Goal: Task Accomplishment & Management: Manage account settings

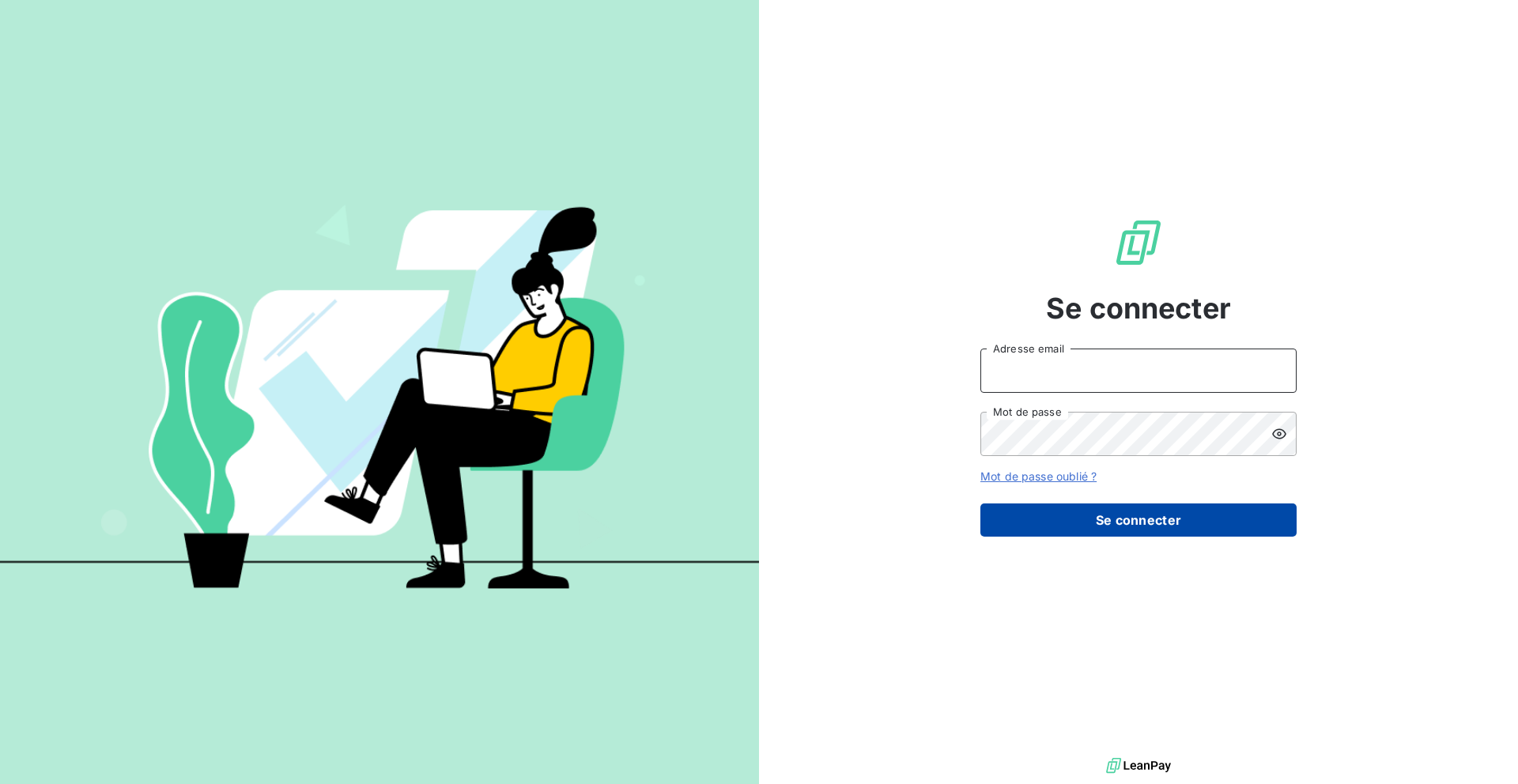
type input "[EMAIL_ADDRESS][PERSON_NAME][DOMAIN_NAME]"
click at [1035, 528] on button "Se connecter" at bounding box center [1139, 520] width 316 height 33
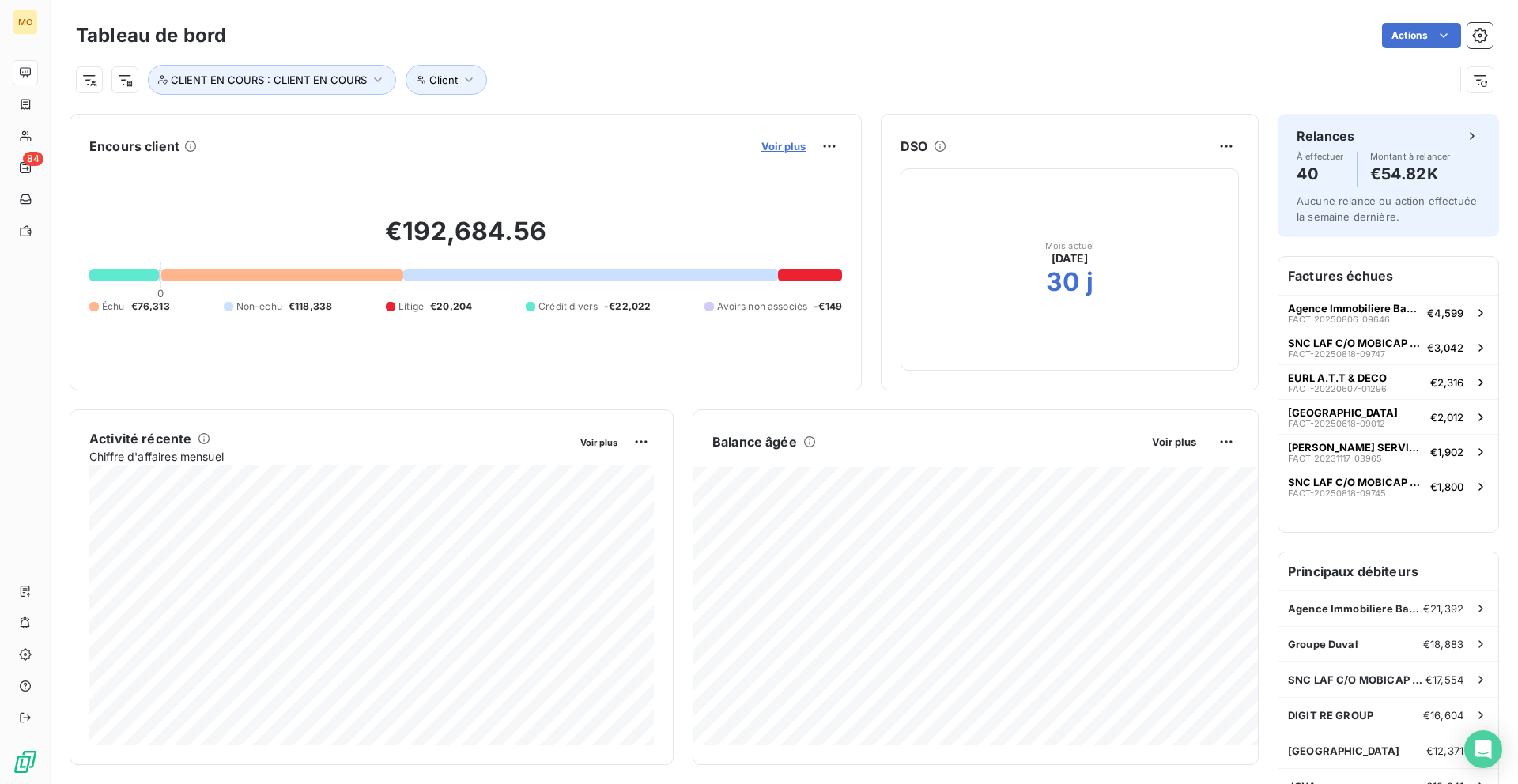
click at [777, 140] on span "Voir plus" at bounding box center [783, 146] width 44 height 12
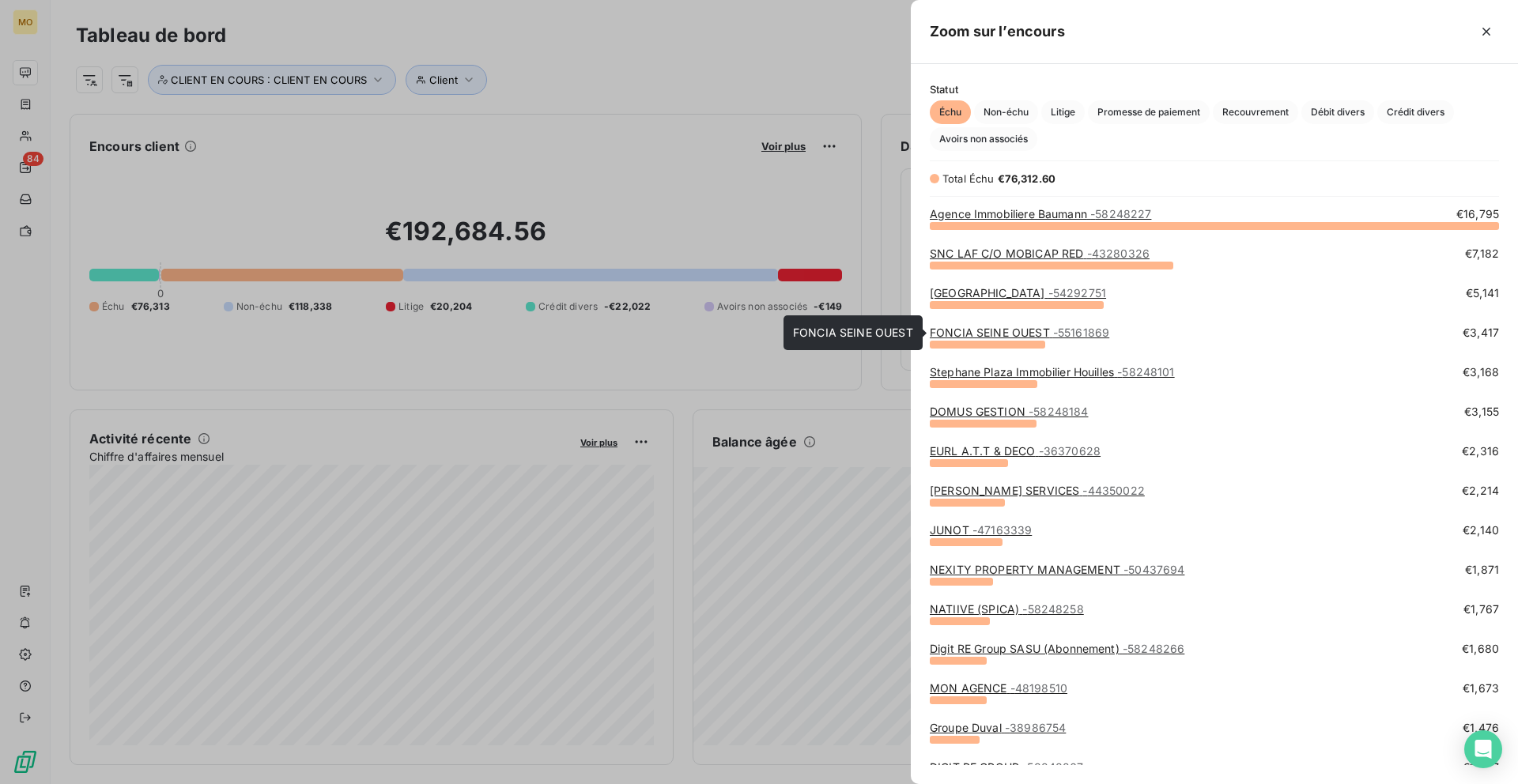
click at [999, 333] on link "FONCIA SEINE OUEST - 55161869" at bounding box center [1019, 332] width 180 height 13
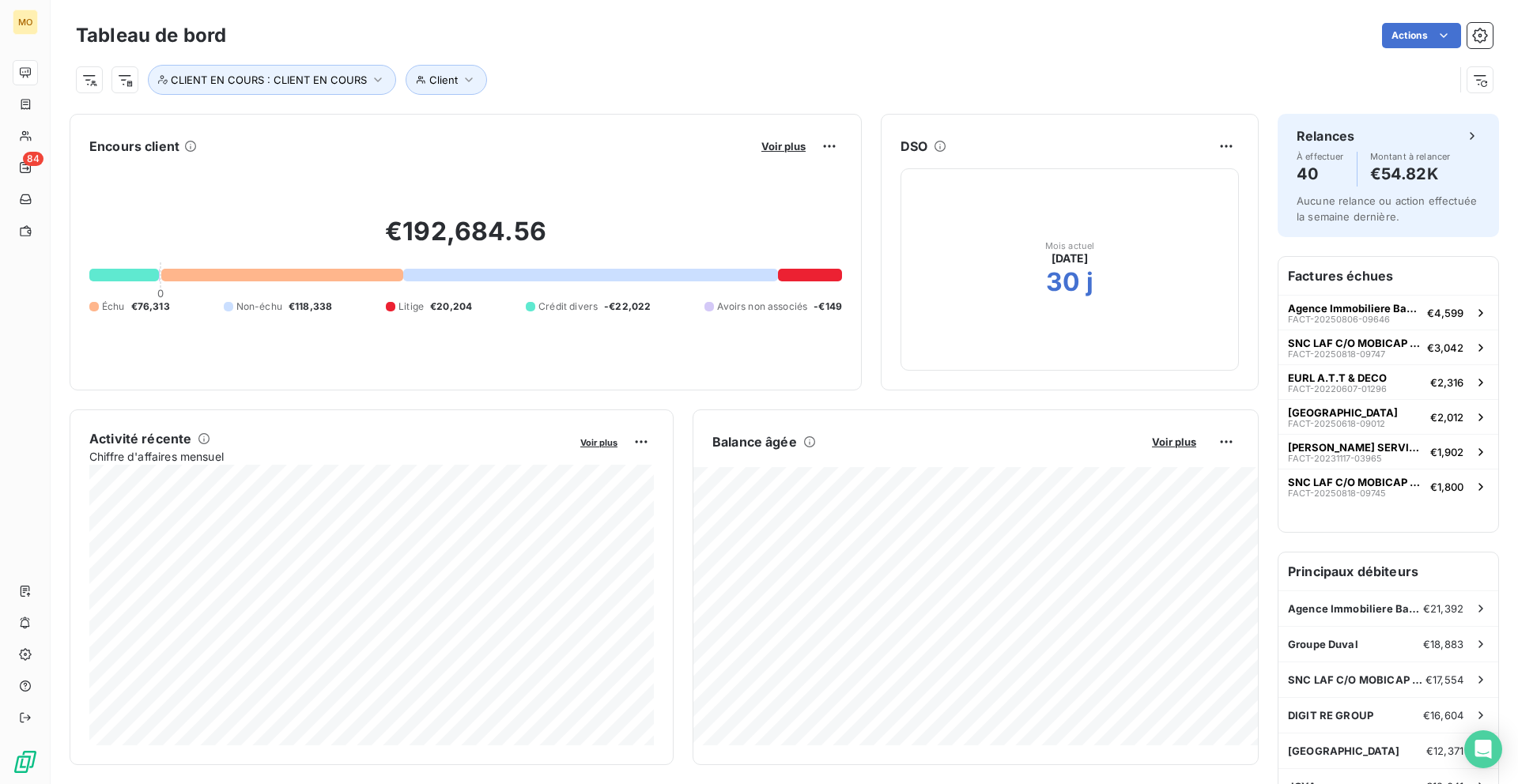
click at [779, 137] on div "Voir plus" at bounding box center [799, 146] width 85 height 26
click at [779, 141] on span "Voir plus" at bounding box center [783, 146] width 44 height 12
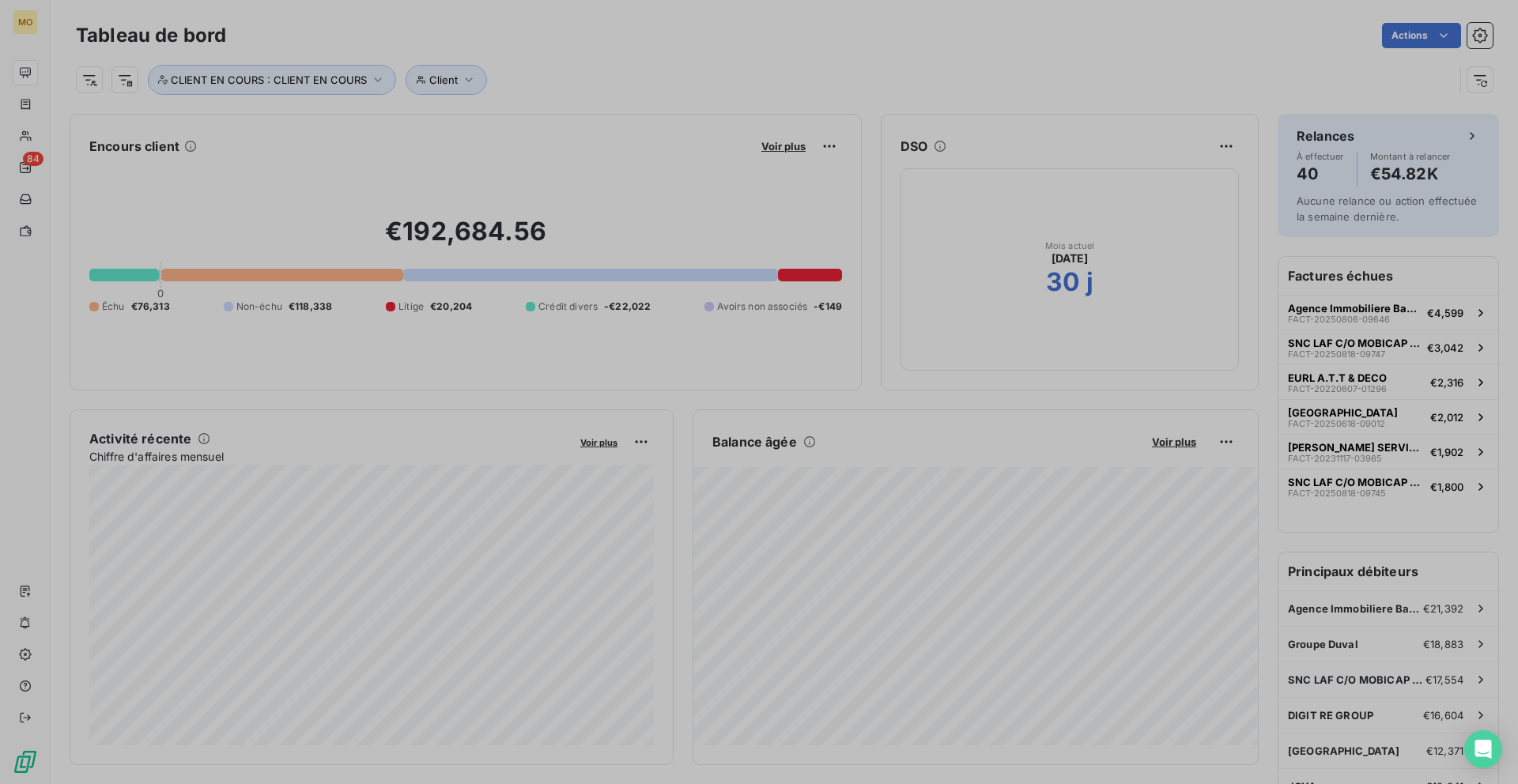
scroll to position [784, 607]
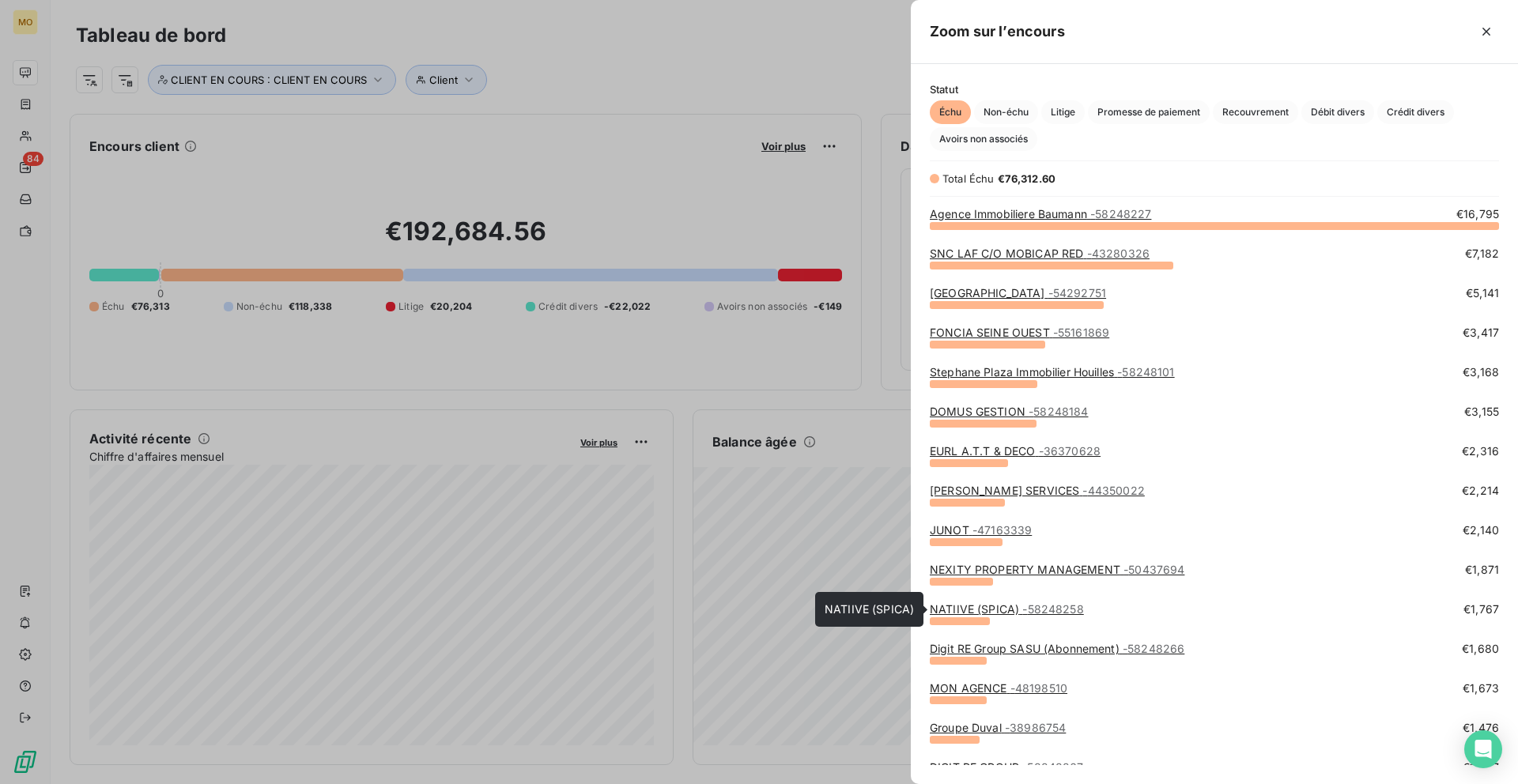
click at [994, 606] on link "NATIIVE (SPICA) - 58248258" at bounding box center [1007, 608] width 154 height 13
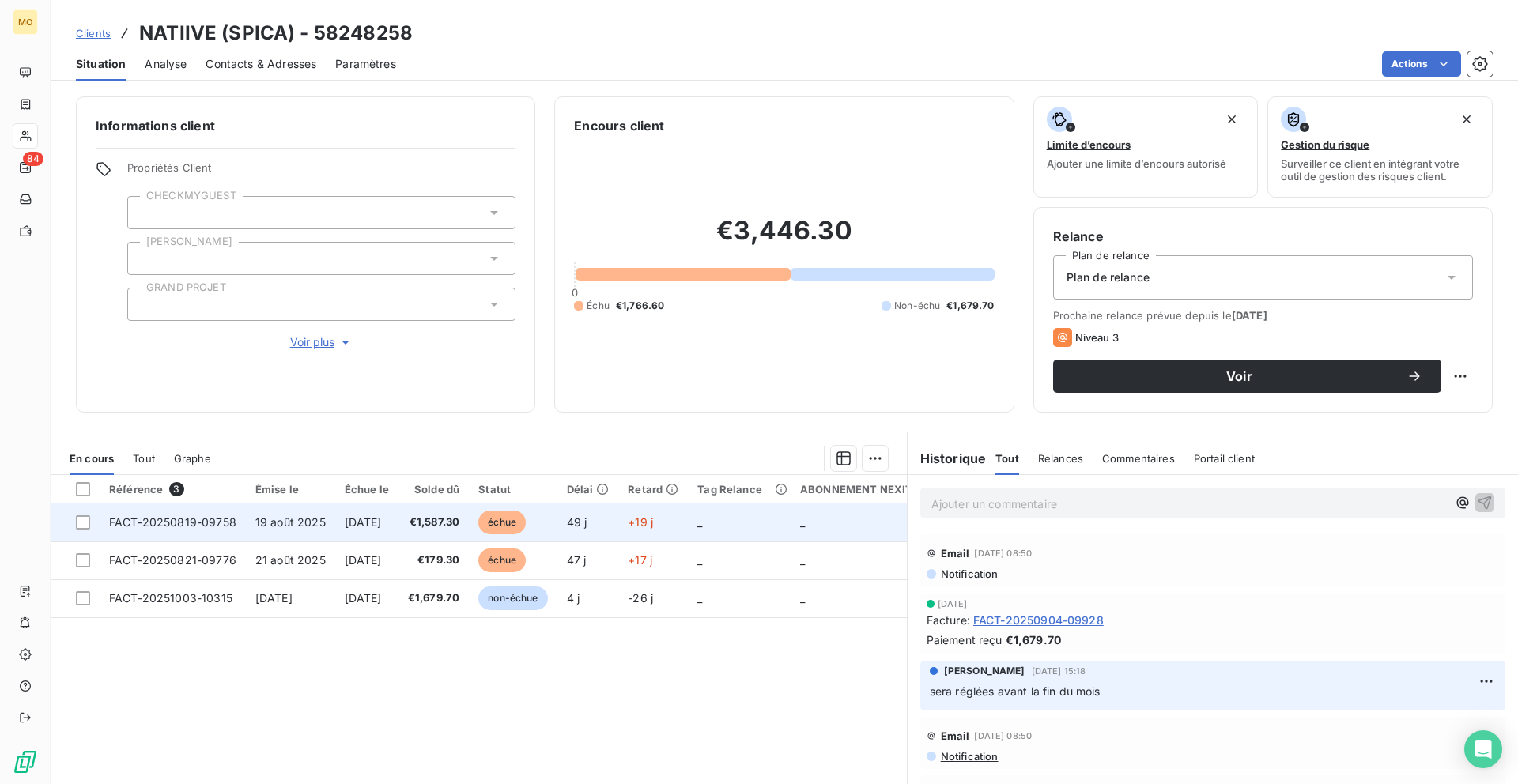
click at [313, 530] on td "19 août 2025" at bounding box center [291, 522] width 89 height 38
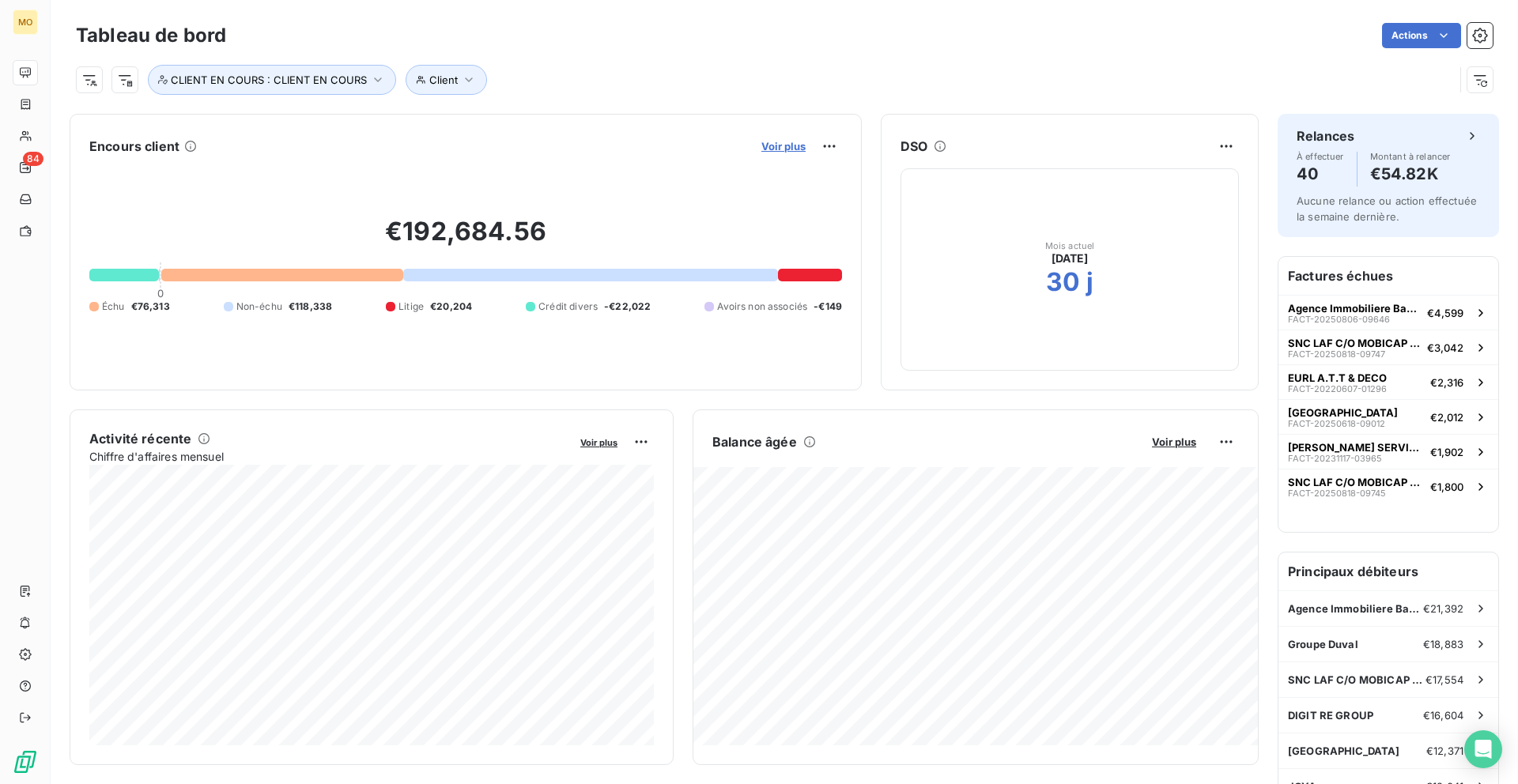
click at [768, 140] on span "Voir plus" at bounding box center [783, 146] width 44 height 12
click at [791, 133] on div "Voir plus" at bounding box center [799, 146] width 85 height 26
click at [788, 140] on span "Voir plus" at bounding box center [783, 146] width 44 height 12
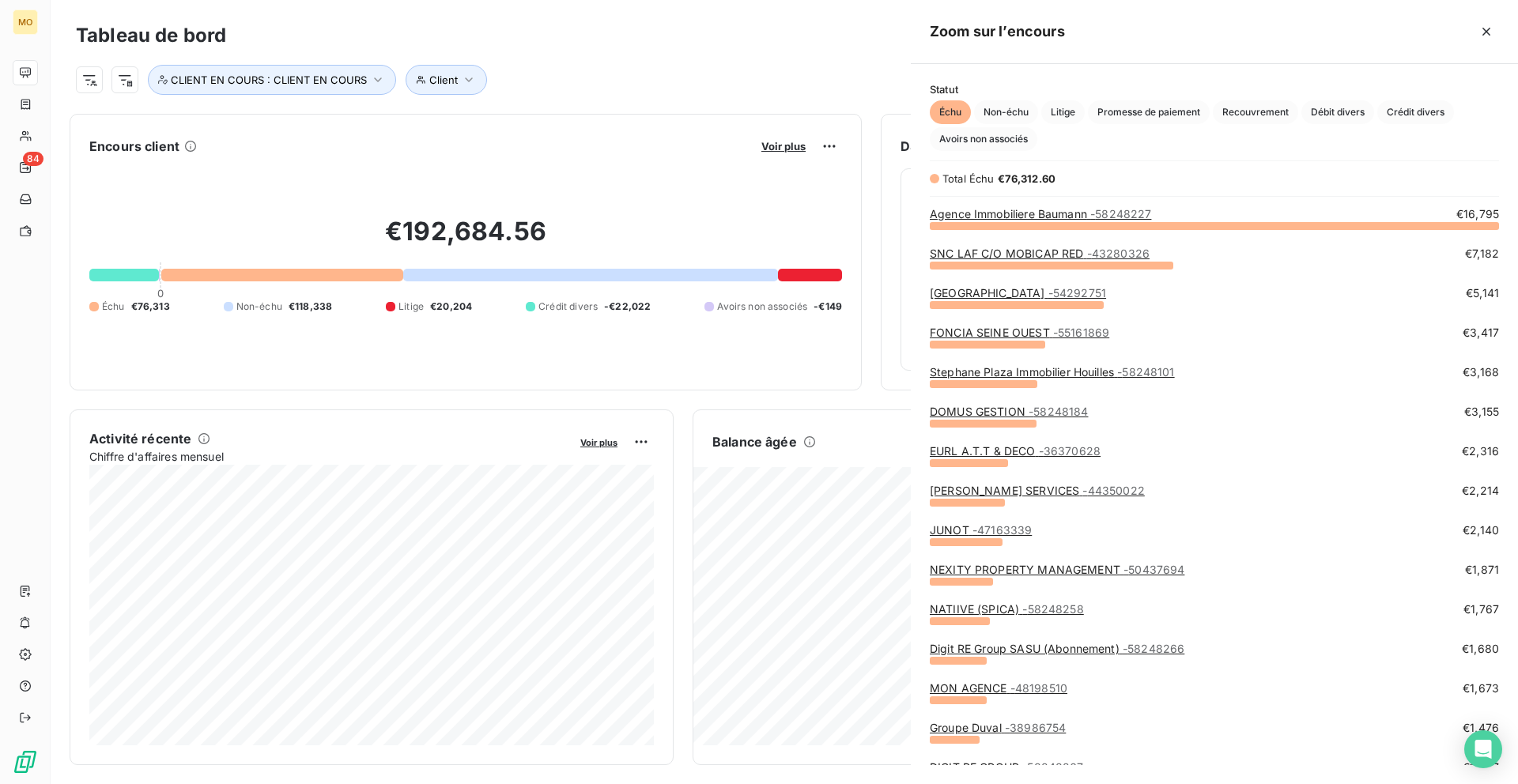
scroll to position [559, 607]
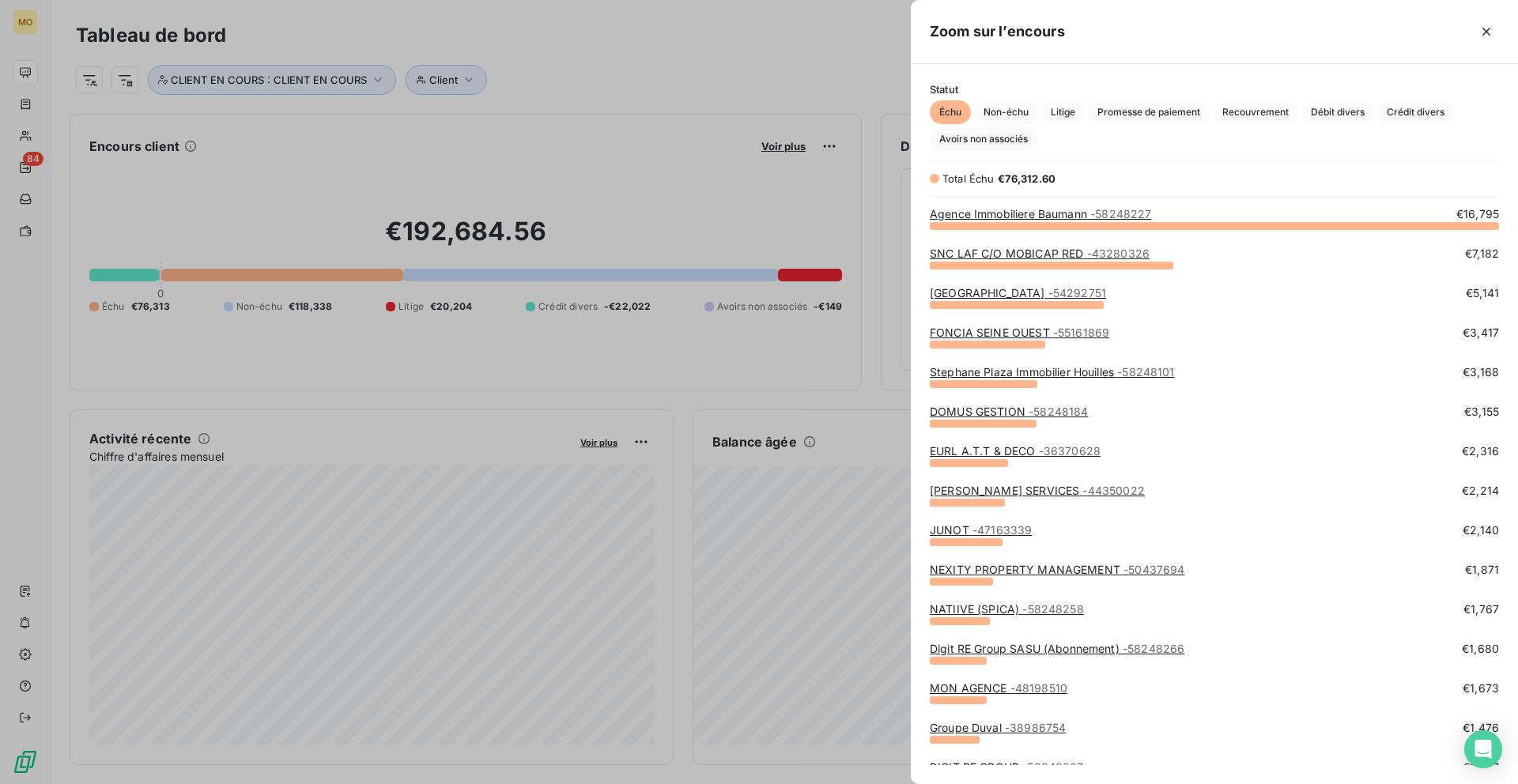
click at [1031, 209] on link "Agence Immobiliere Baumann - 58248227" at bounding box center [1040, 214] width 221 height 13
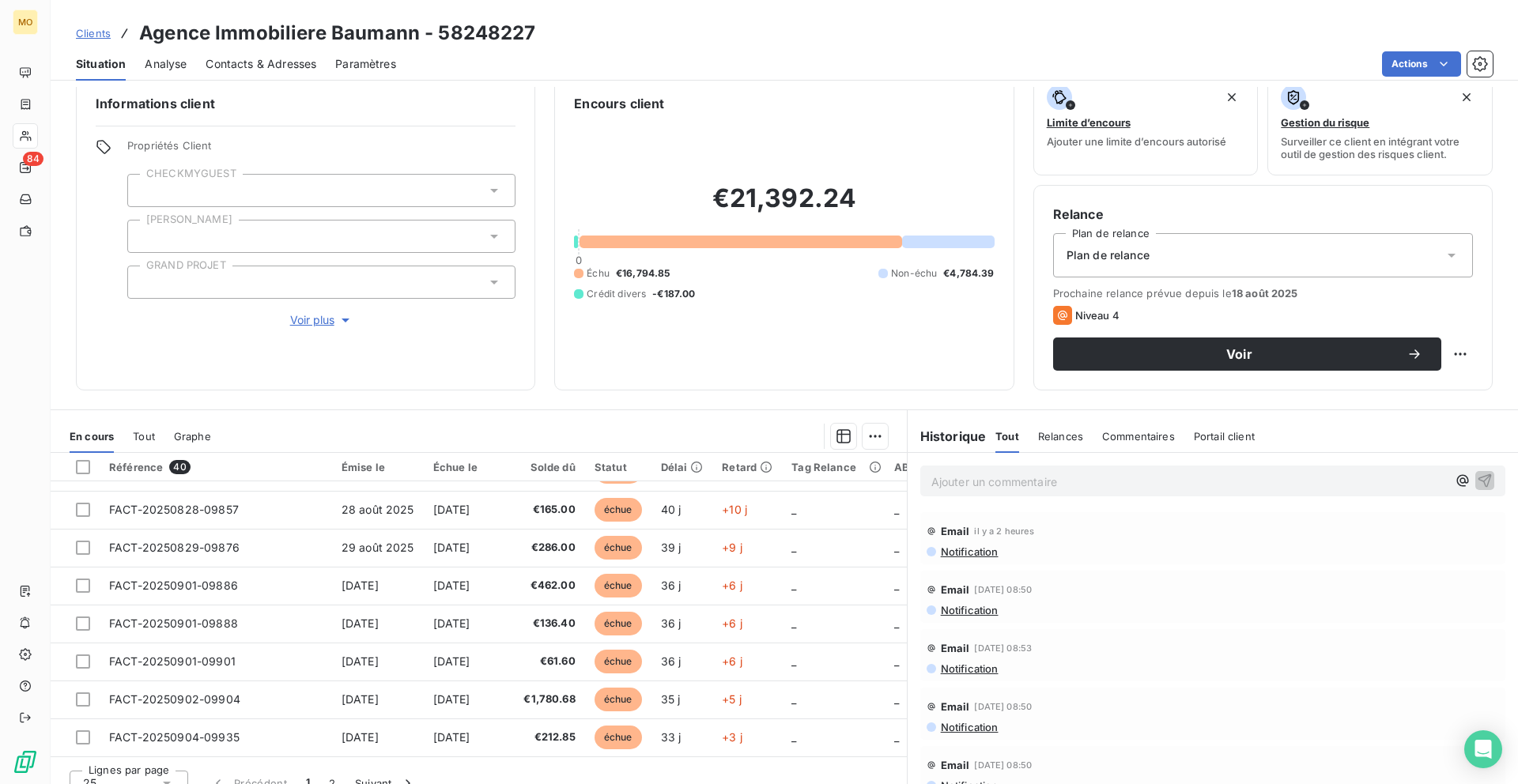
scroll to position [43, 0]
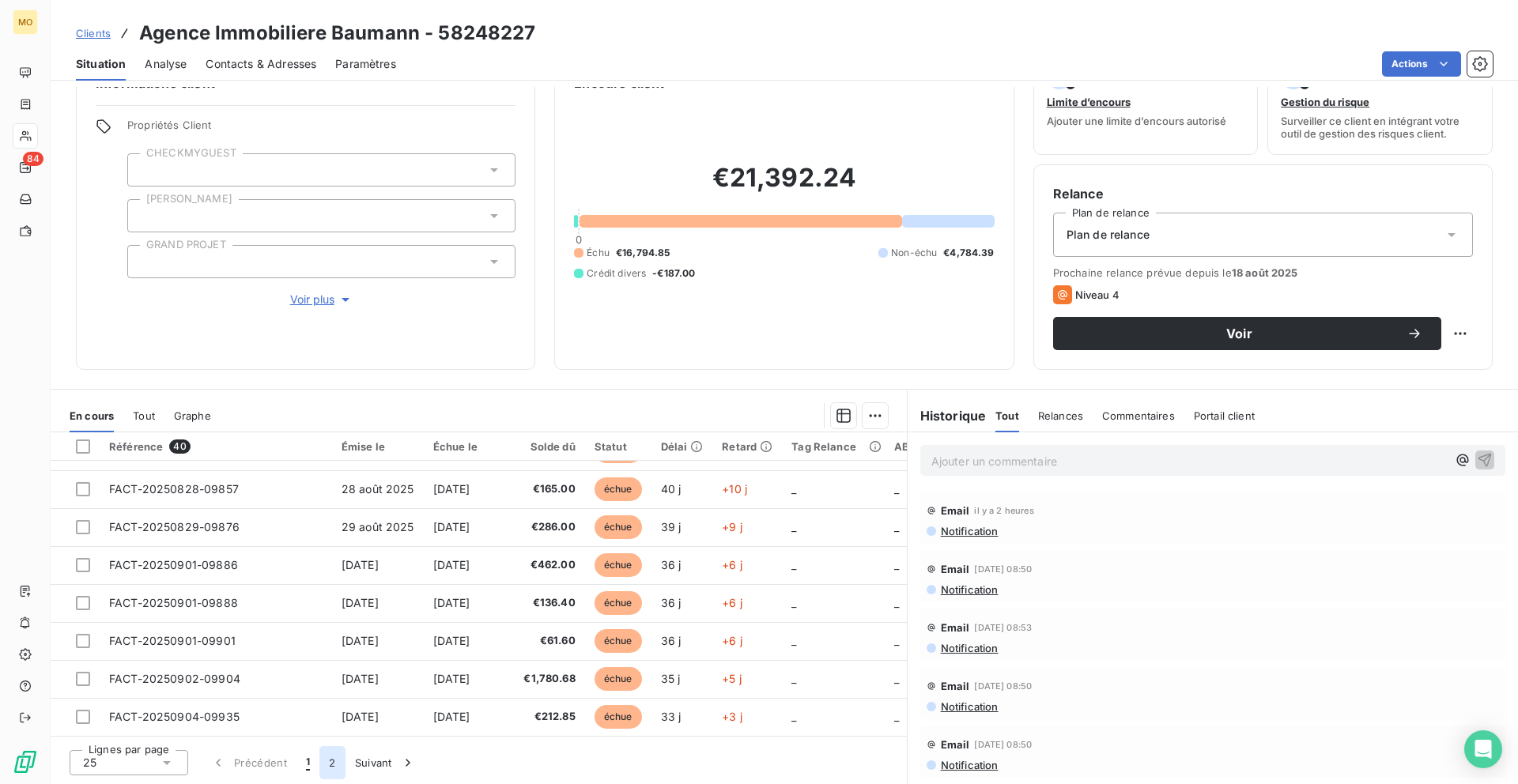
click at [330, 762] on button "2" at bounding box center [332, 762] width 26 height 33
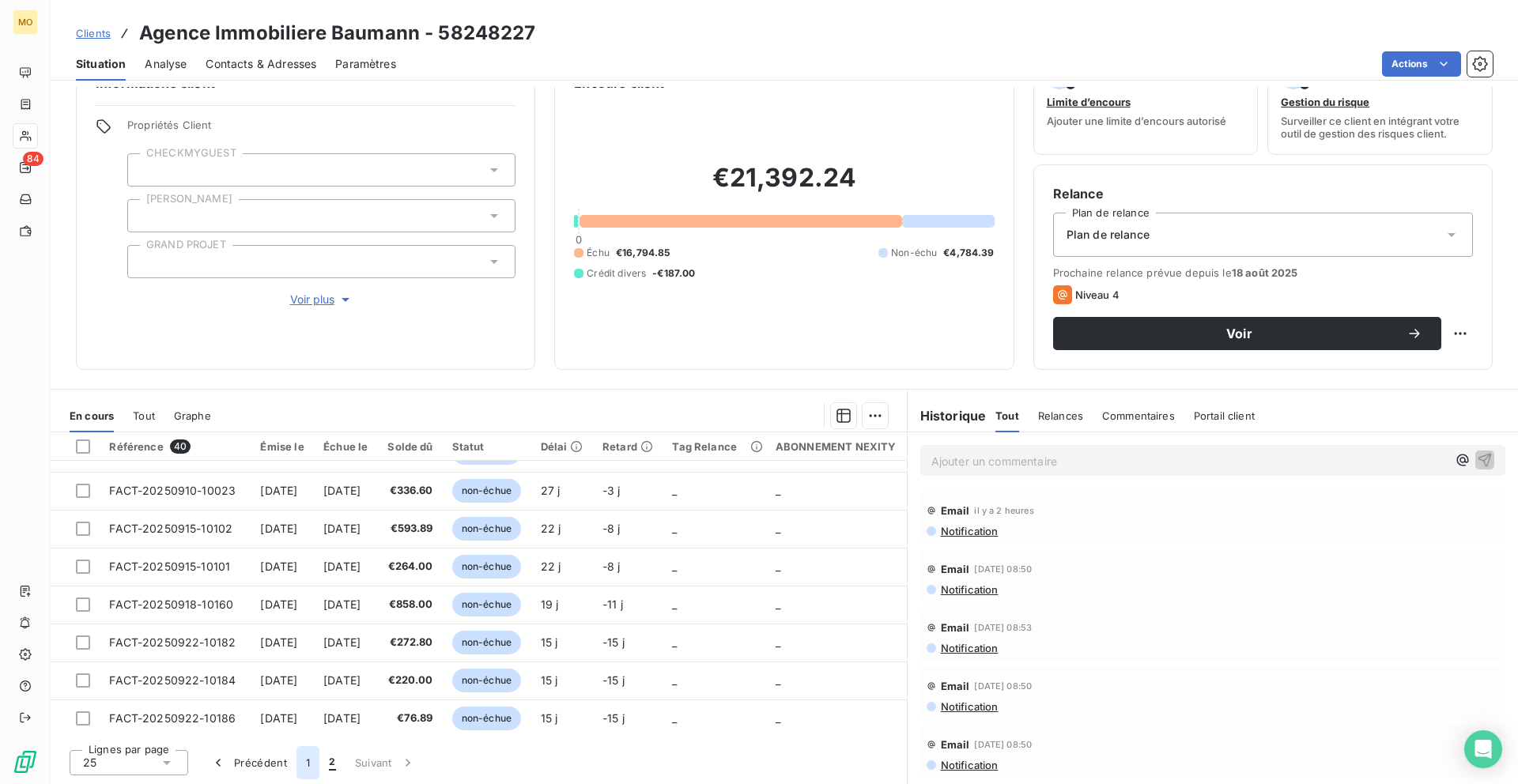
click at [306, 758] on button "1" at bounding box center [308, 762] width 23 height 33
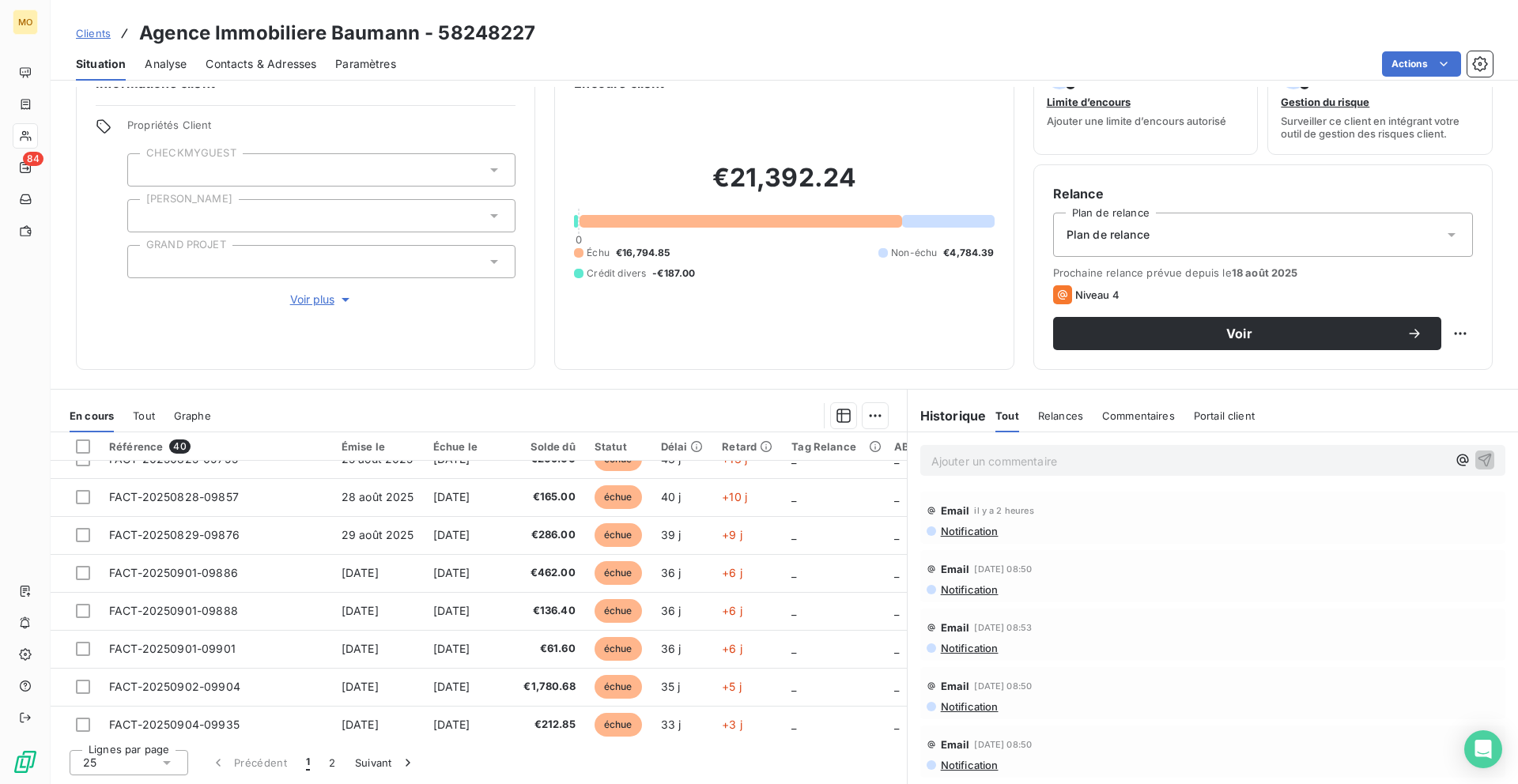
scroll to position [680, 0]
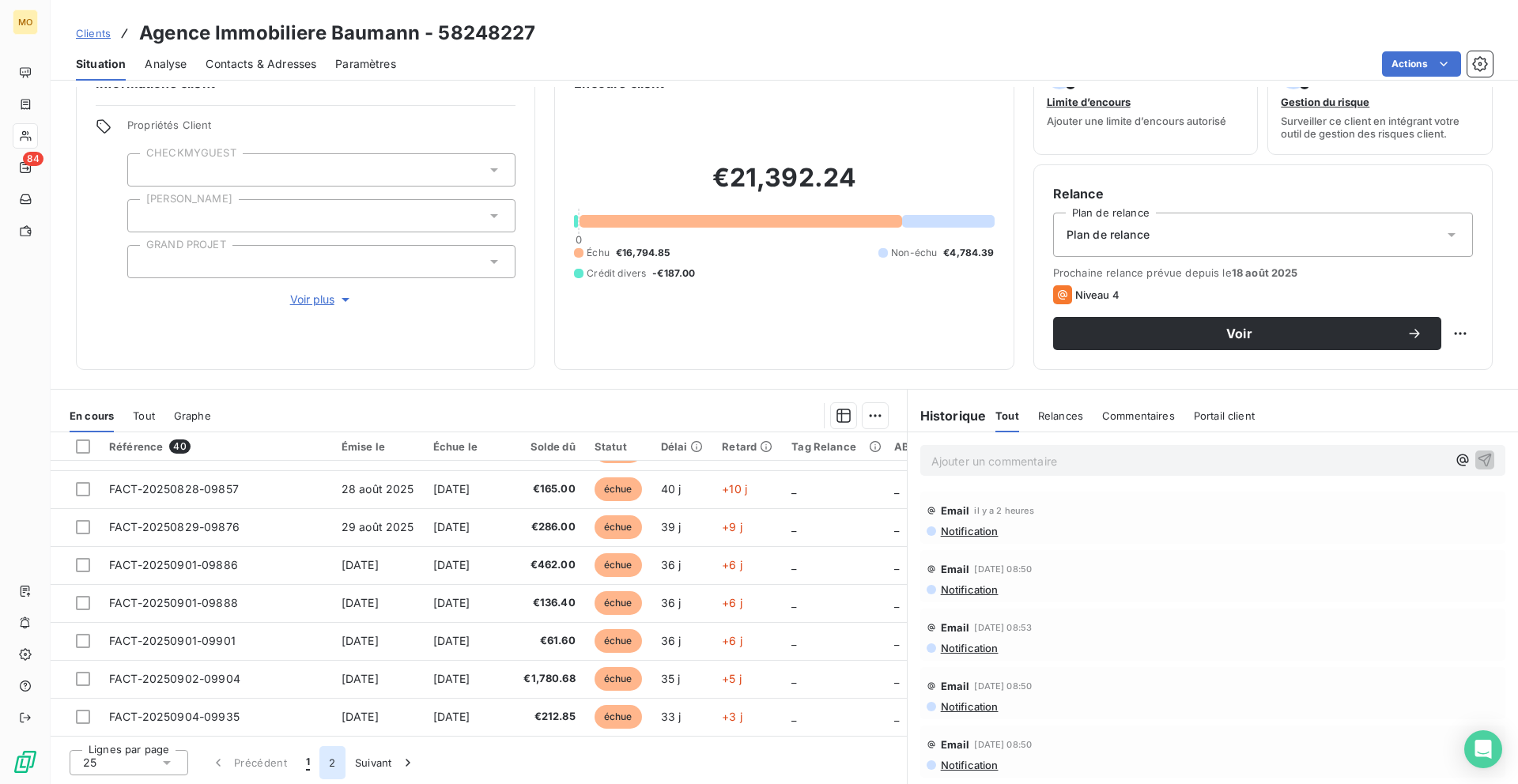
click at [335, 759] on button "2" at bounding box center [332, 762] width 26 height 33
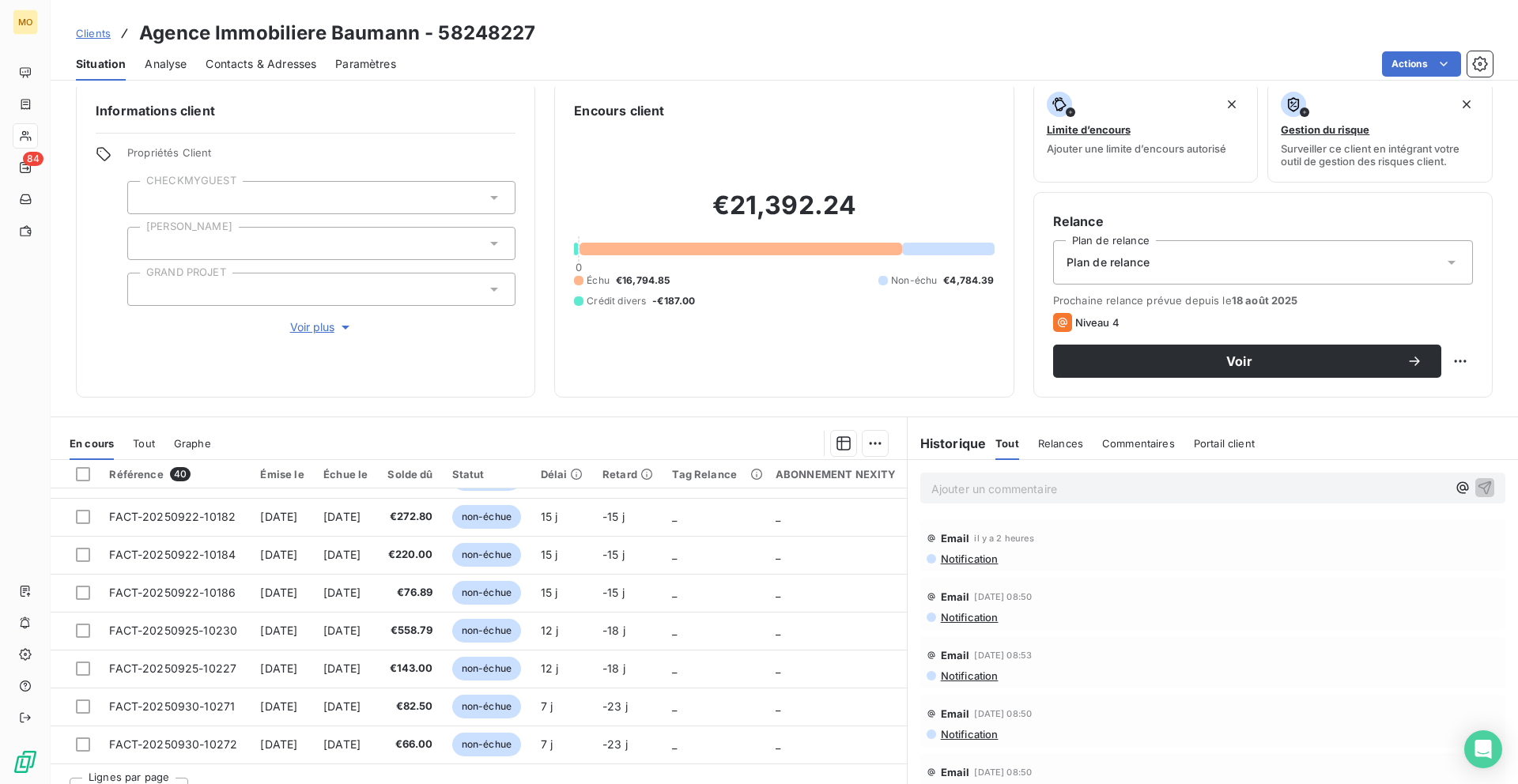
scroll to position [43, 0]
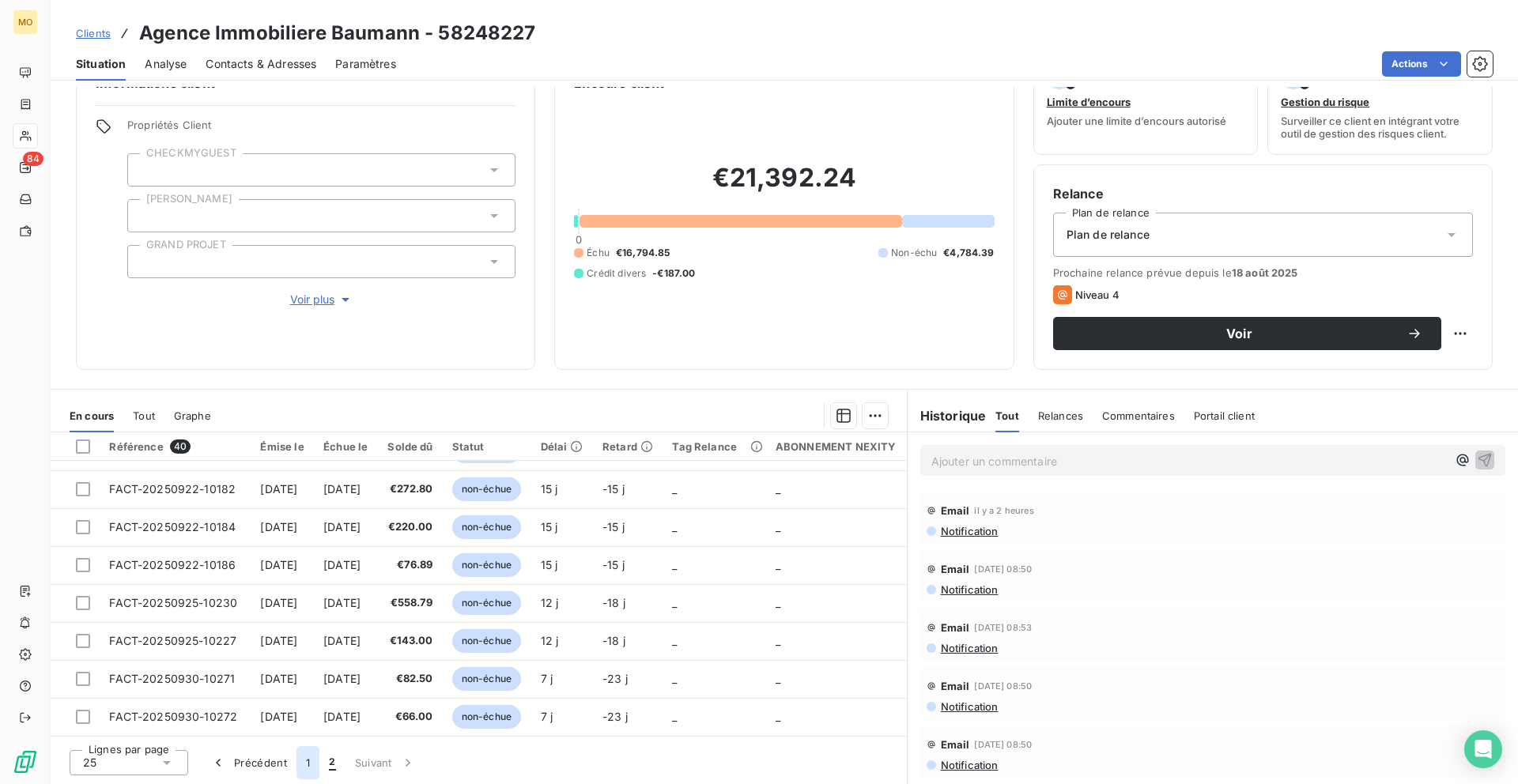
click at [305, 762] on button "1" at bounding box center [308, 762] width 23 height 33
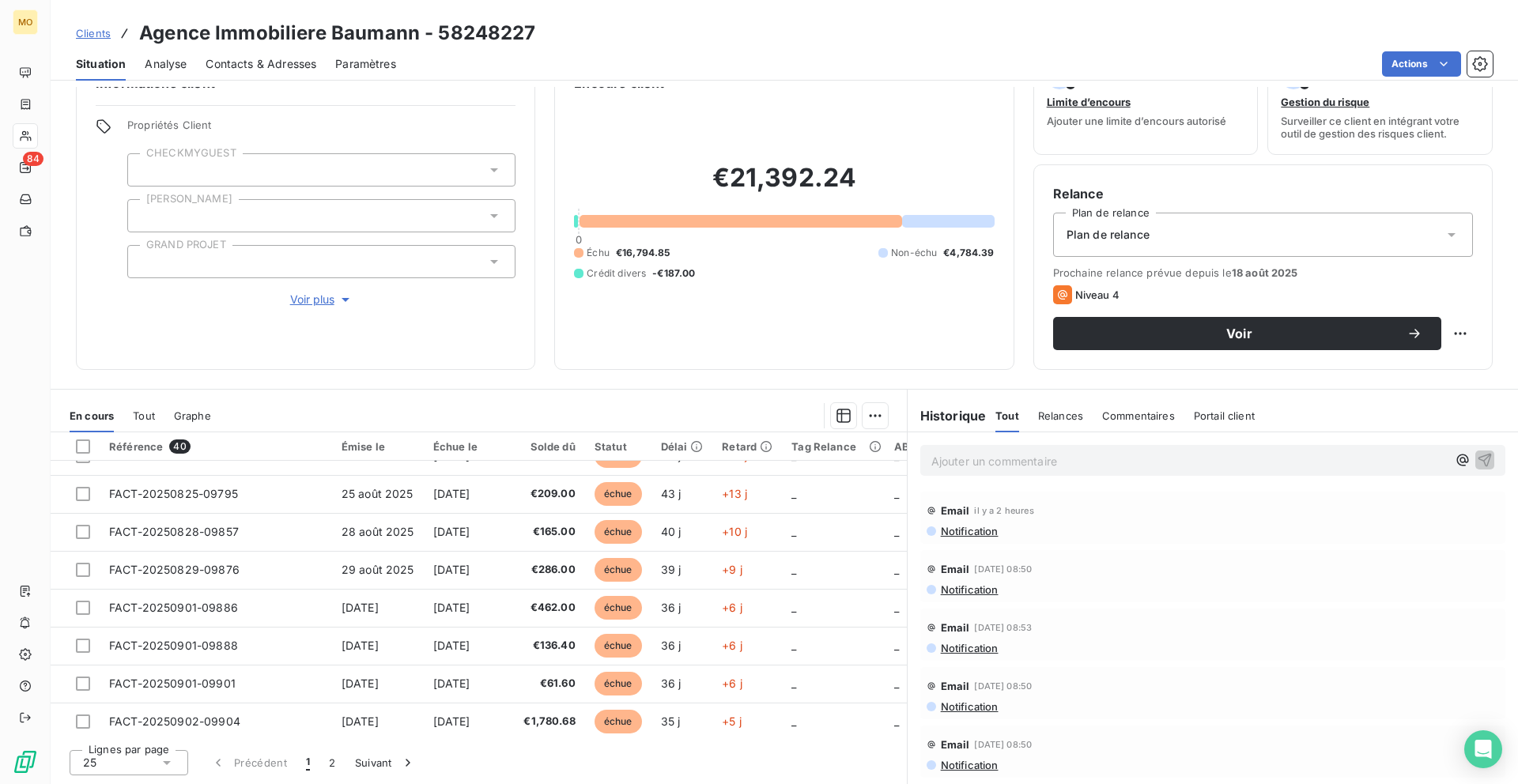
scroll to position [680, 0]
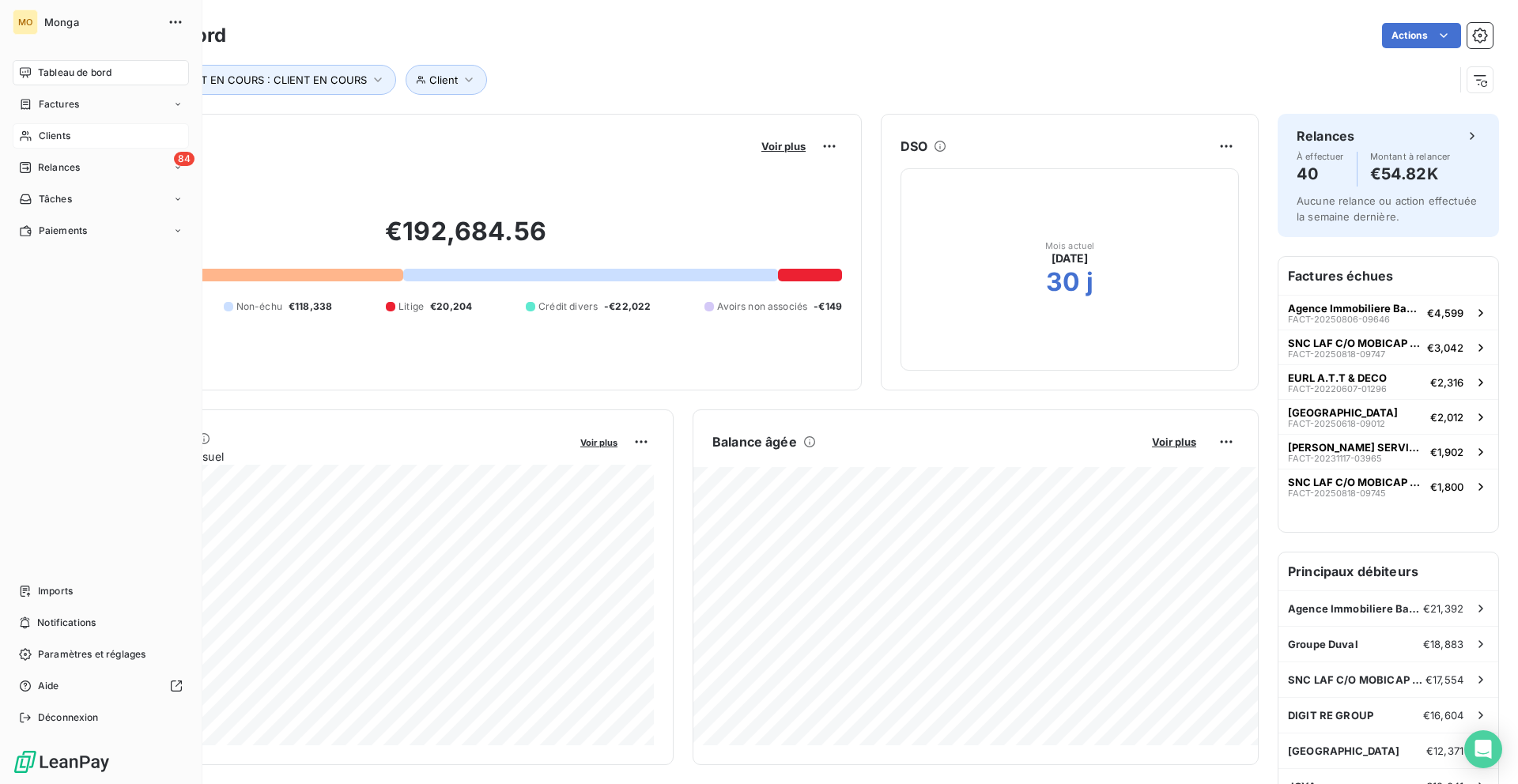
click at [34, 142] on div "Clients" at bounding box center [100, 136] width 176 height 26
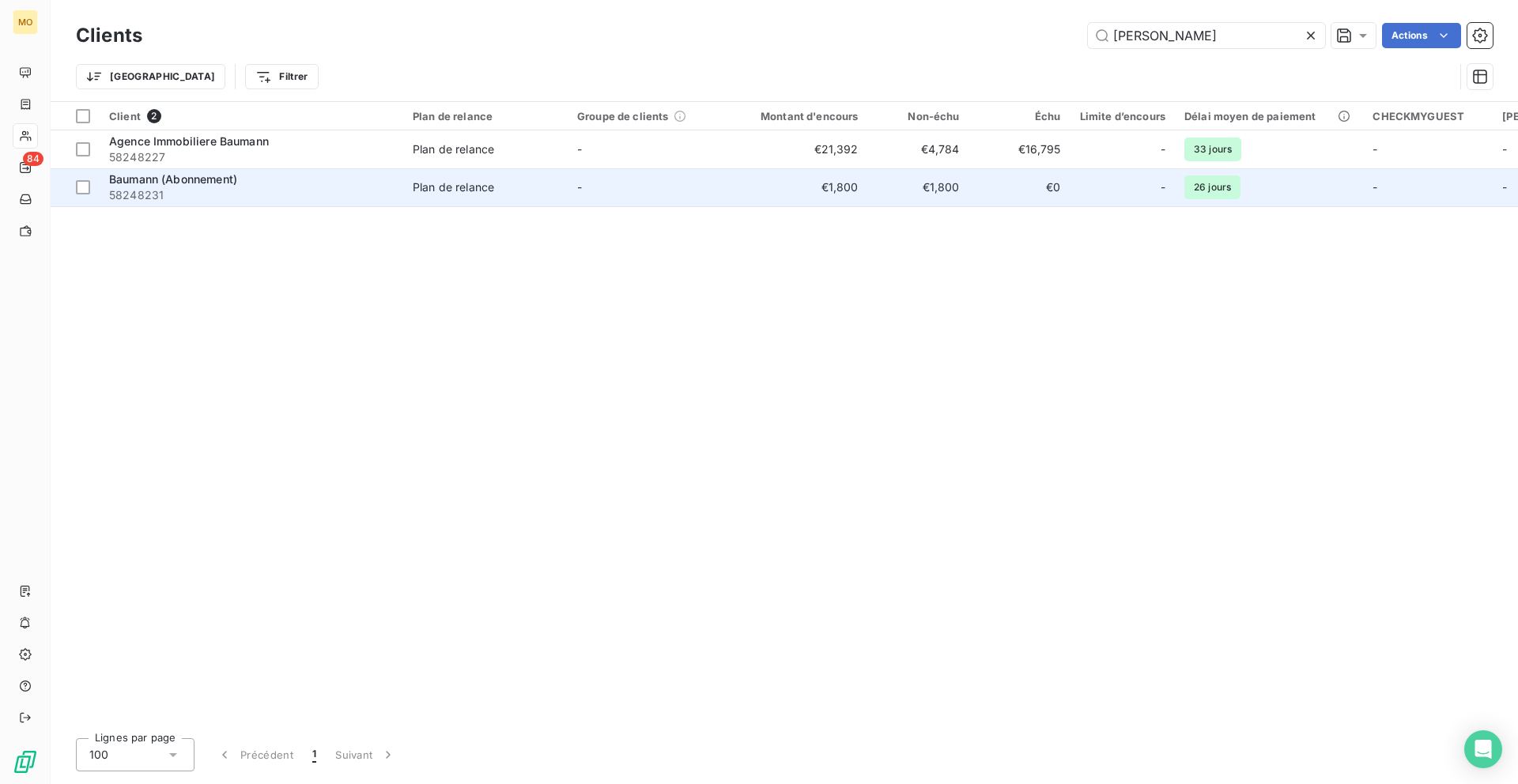
type input "baumann"
click at [536, 189] on span "Plan de relance" at bounding box center [485, 187] width 146 height 16
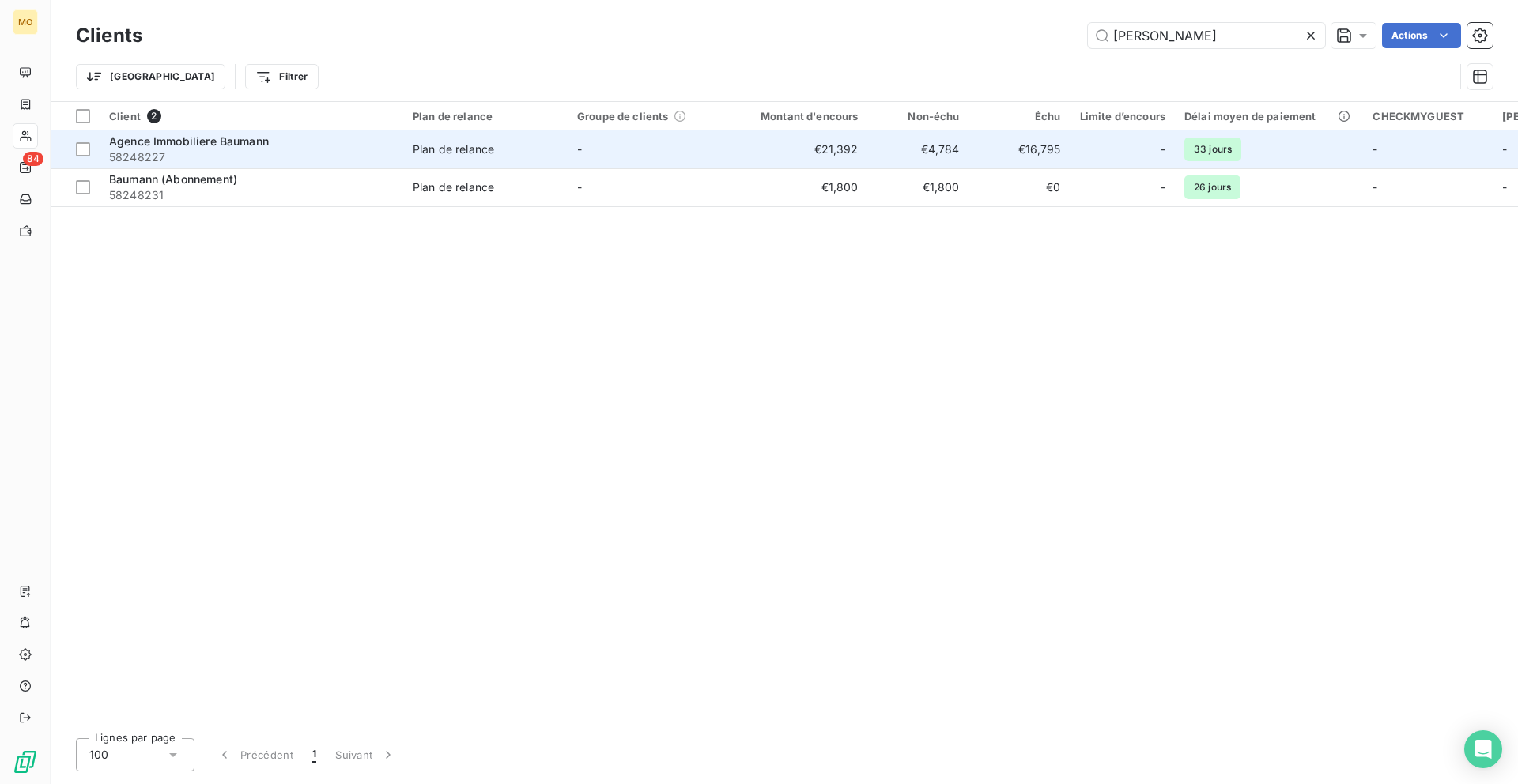
click at [583, 152] on td "-" at bounding box center [649, 150] width 165 height 38
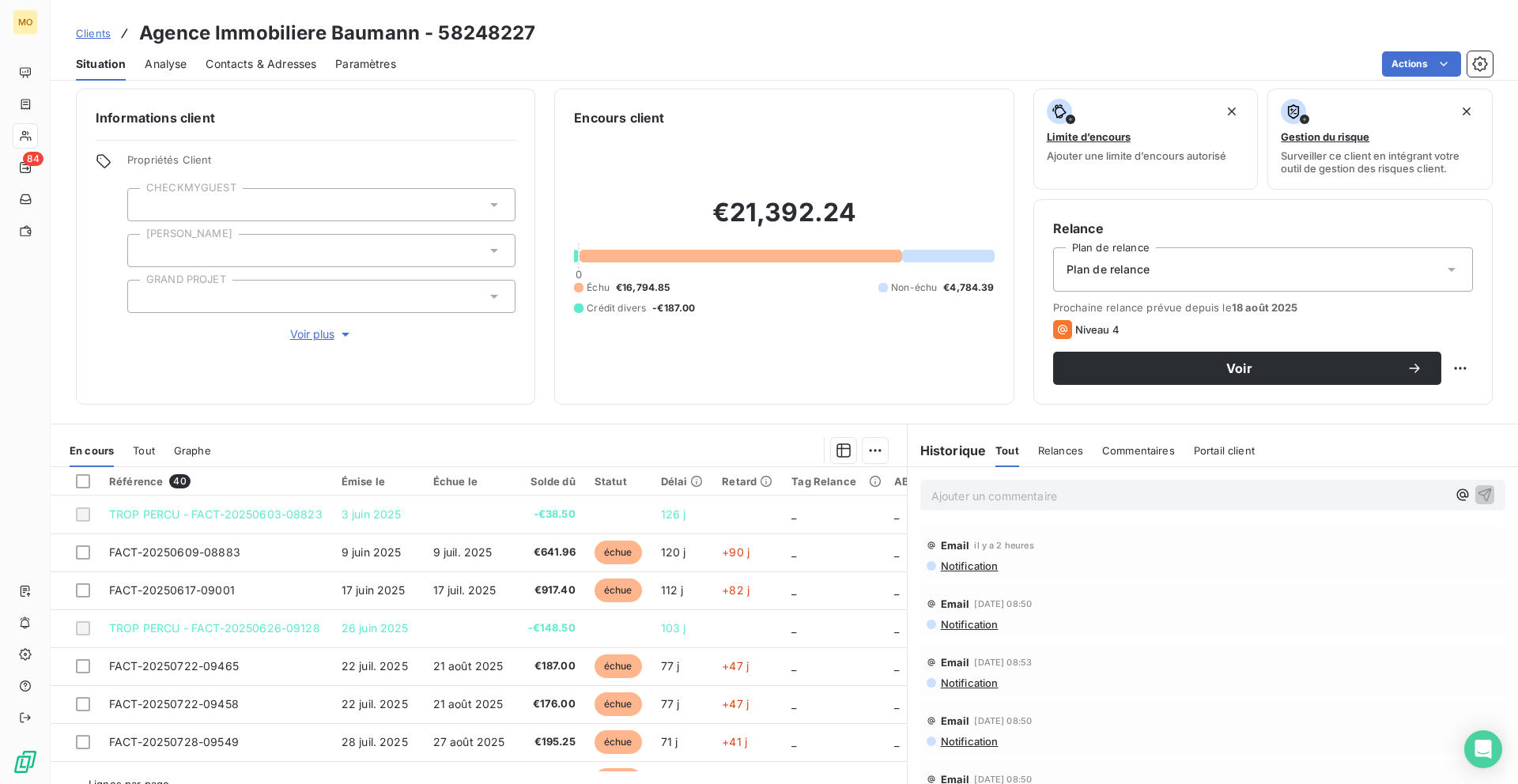
scroll to position [13, 0]
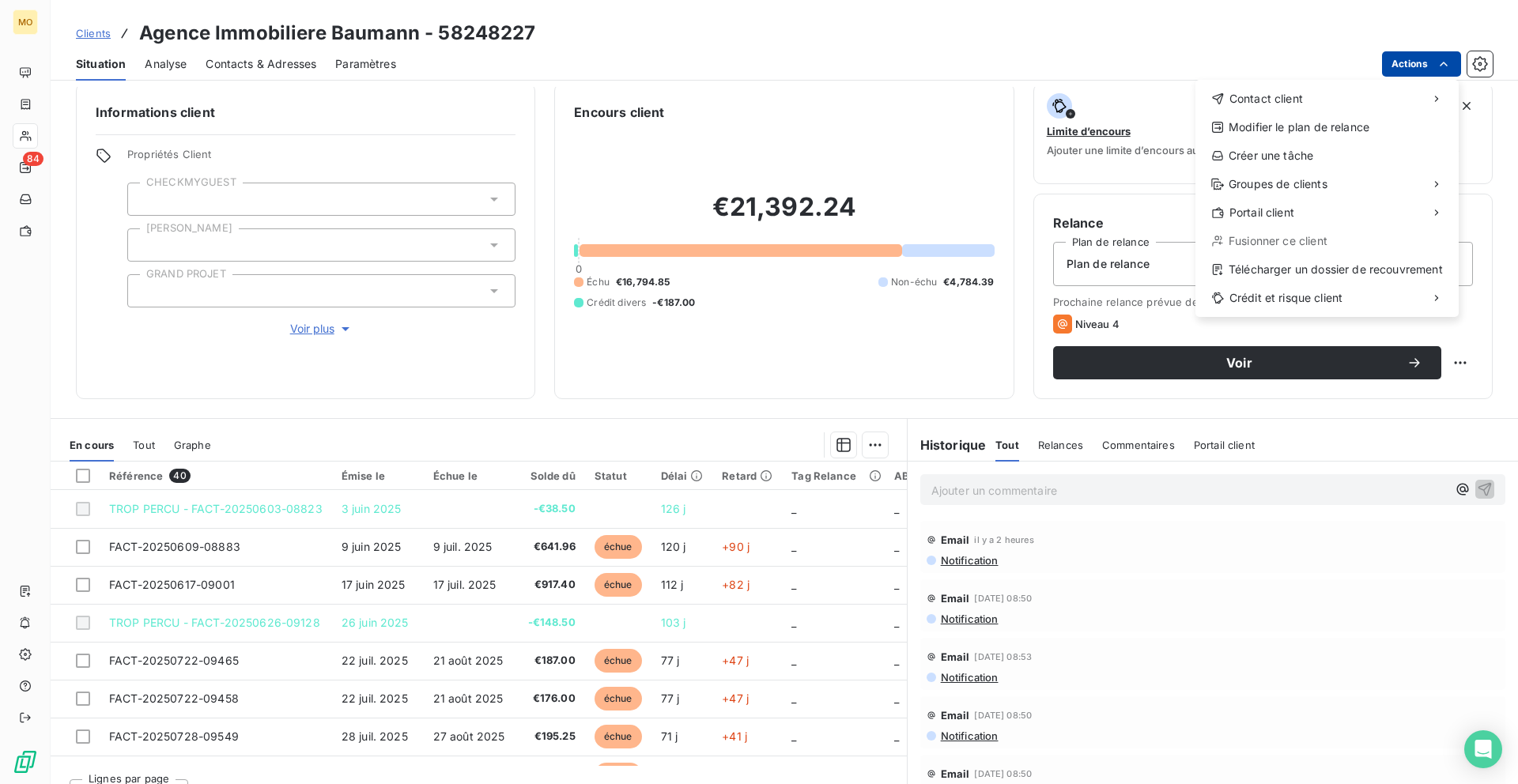
click at [1428, 62] on html "MO 84 Clients Agence Immobiliere Baumann - 58248227 Situation Analyse Contacts …" at bounding box center [759, 392] width 1518 height 784
click at [1308, 263] on div "Télécharger un dossier de recouvrement" at bounding box center [1327, 269] width 251 height 26
